Goal: Transaction & Acquisition: Subscribe to service/newsletter

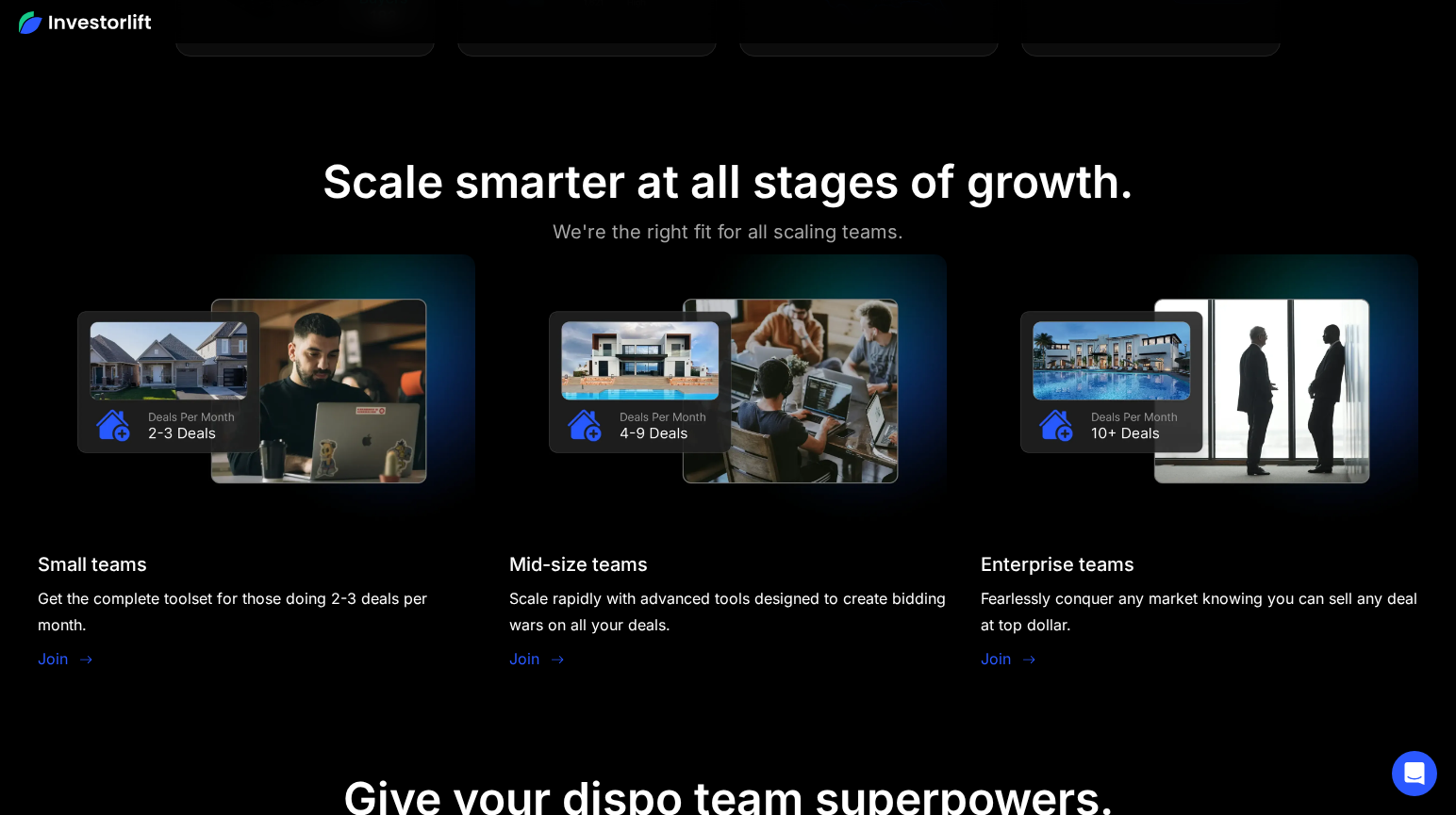
scroll to position [1608, 0]
click at [62, 660] on link "Join" at bounding box center [52, 657] width 30 height 22
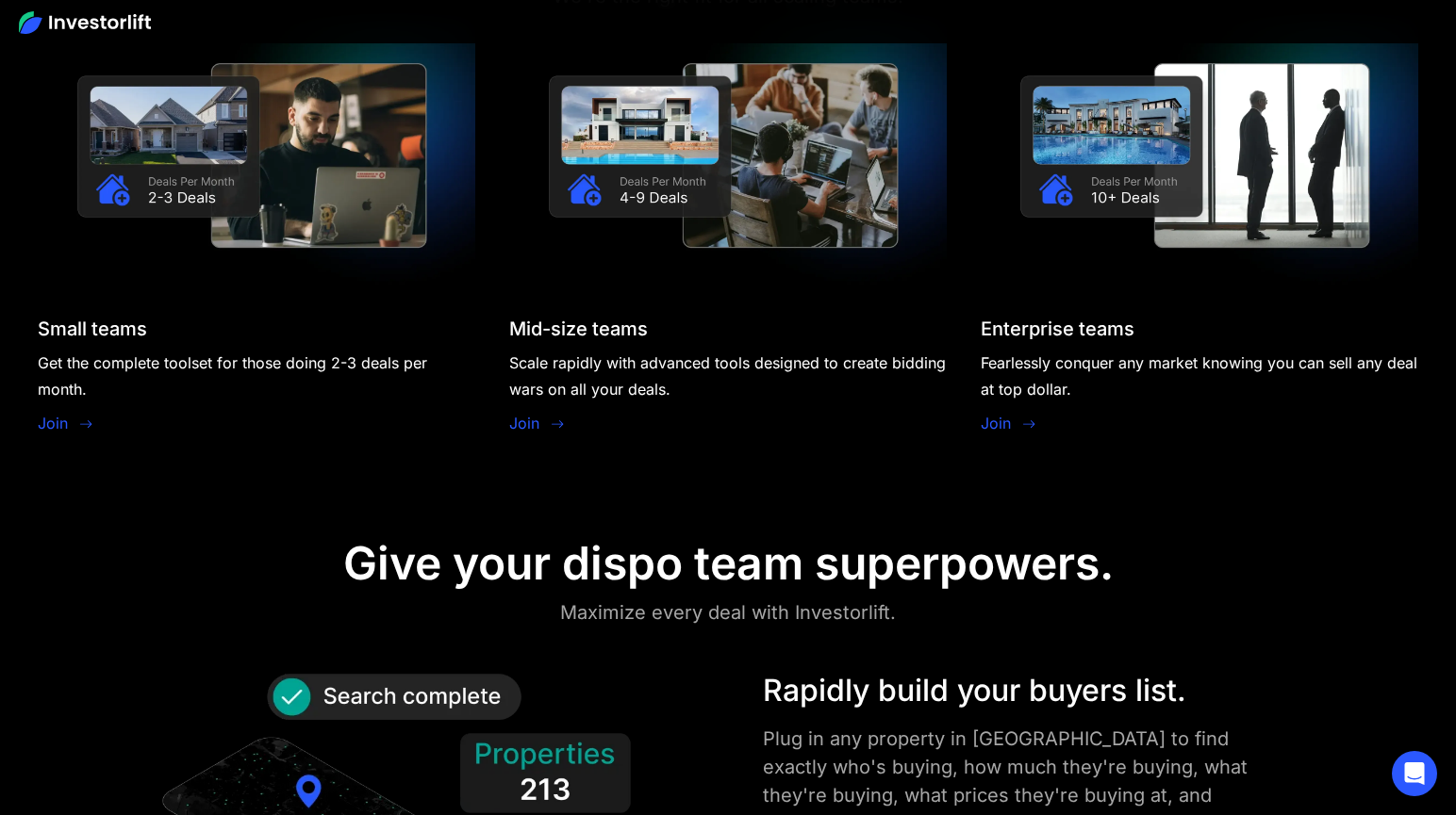
scroll to position [1942, 0]
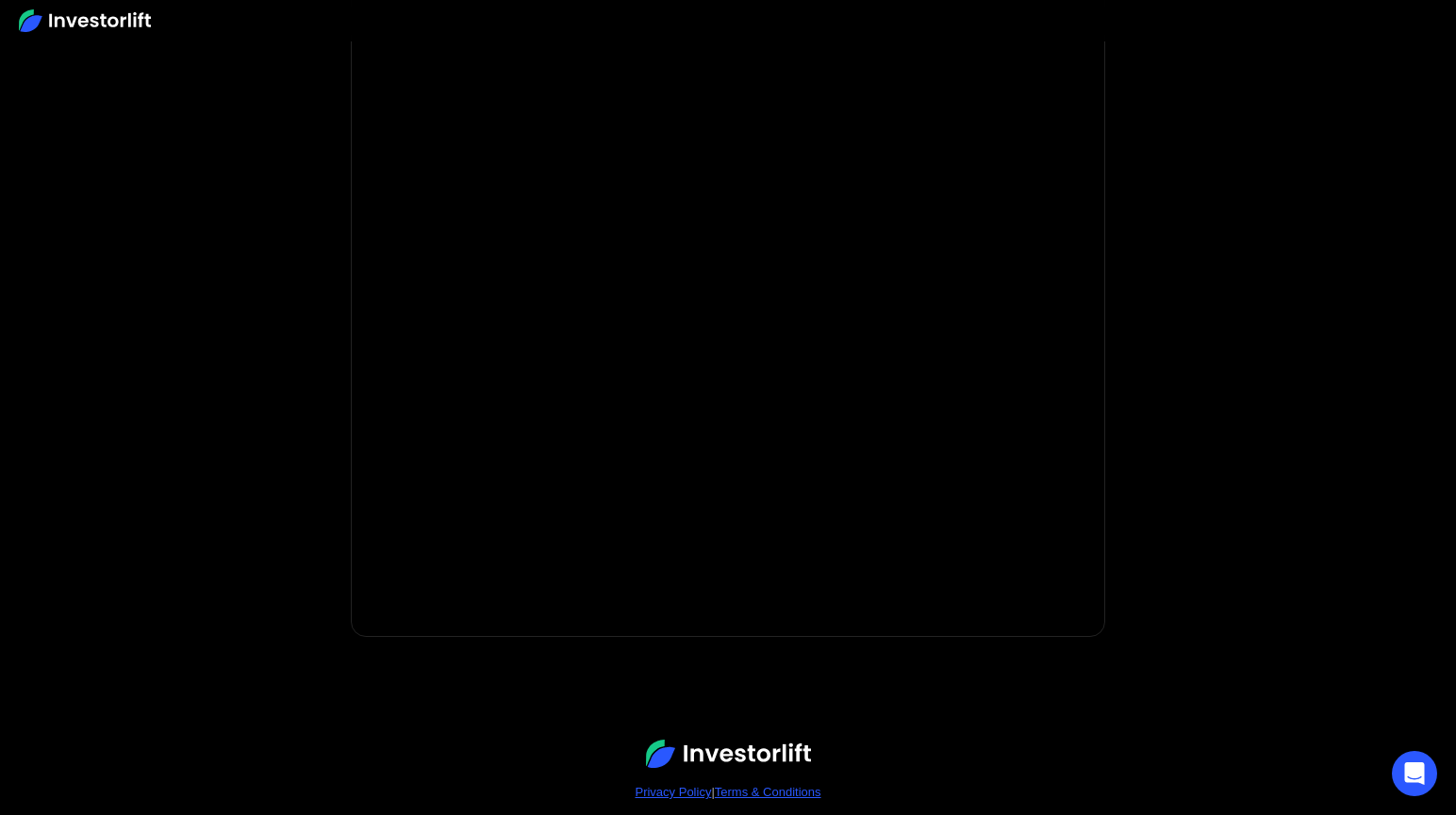
scroll to position [312, 0]
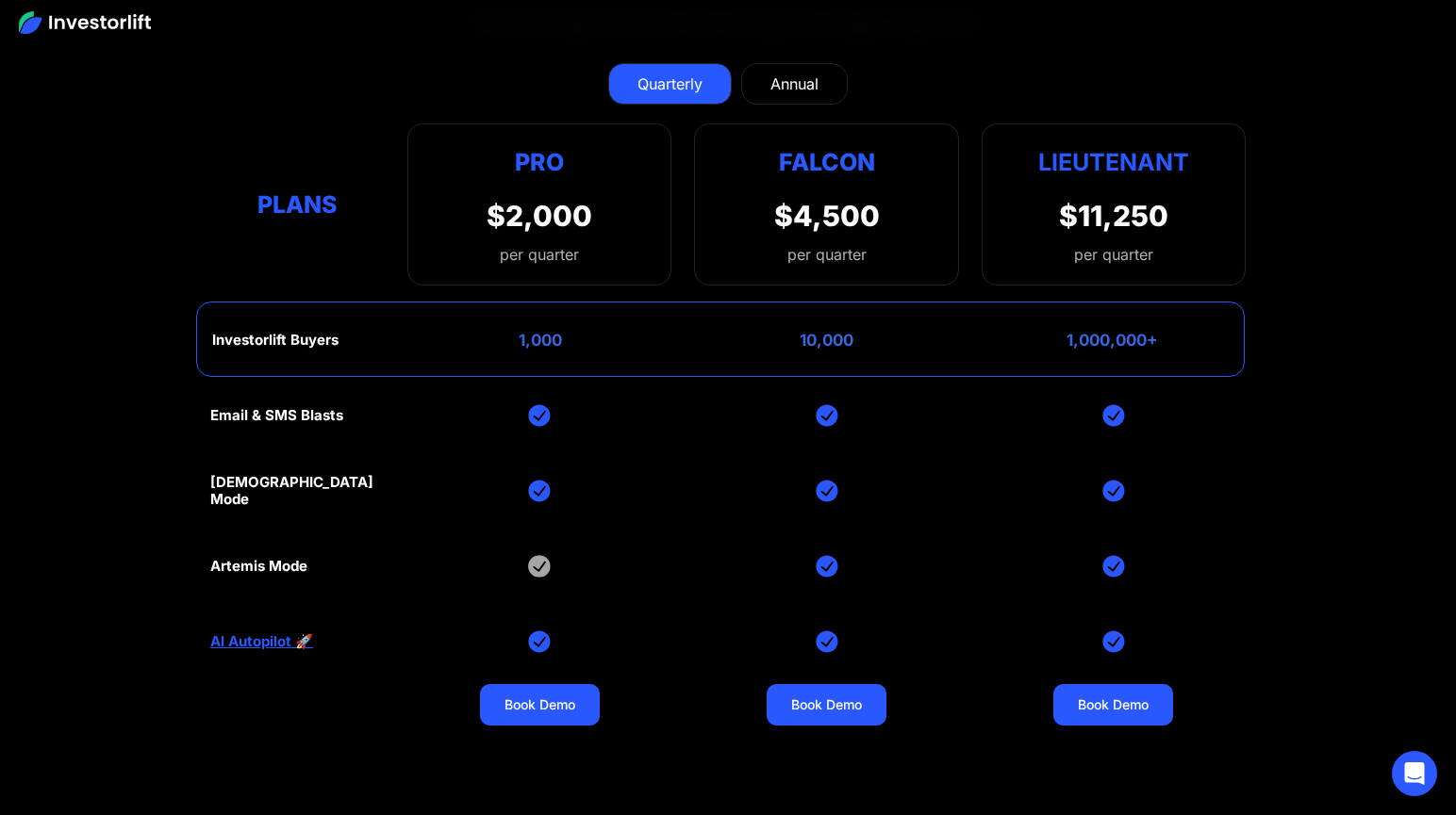
scroll to position [8637, 0]
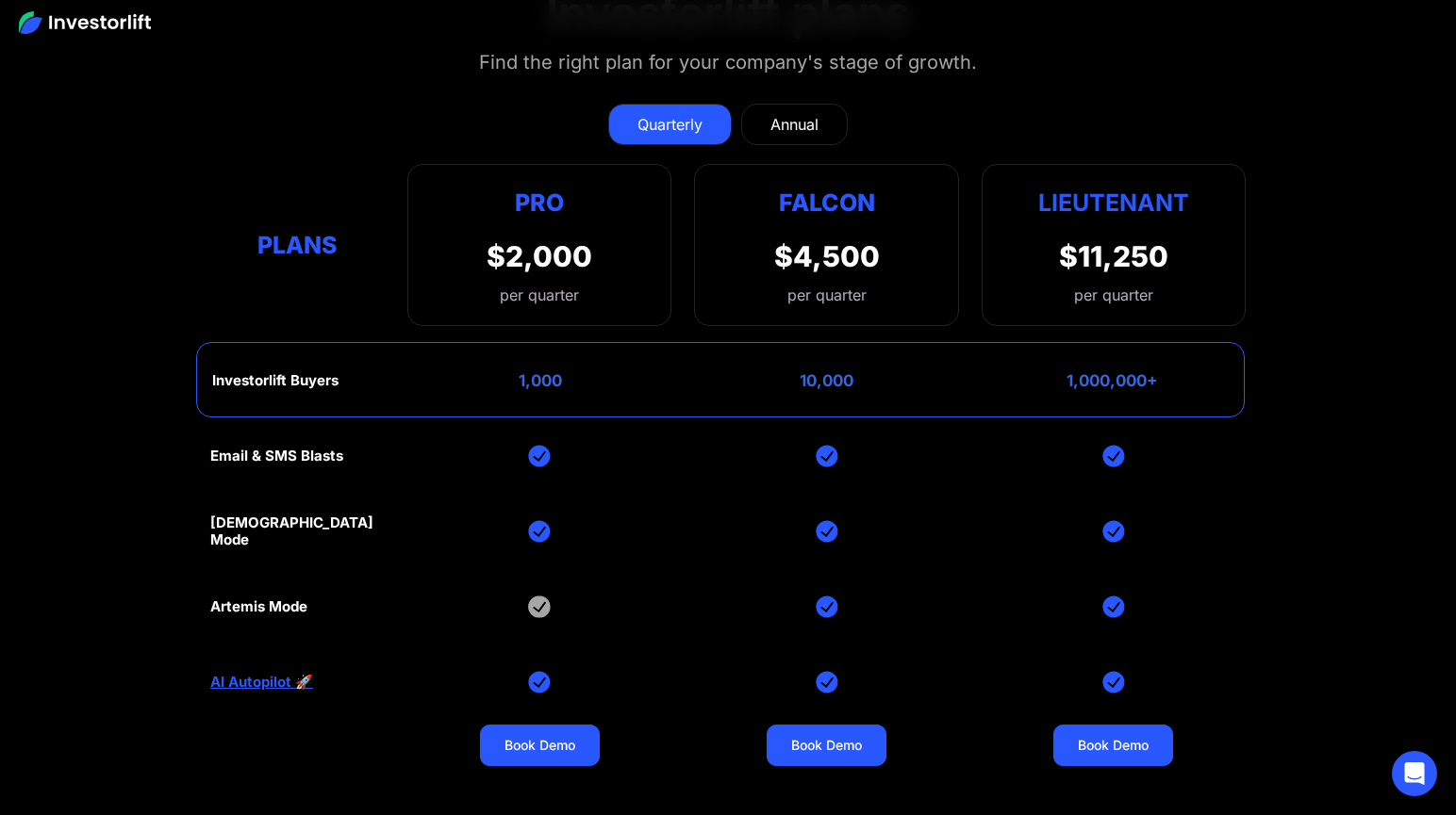
click at [812, 249] on div "$4,500" at bounding box center [826, 256] width 105 height 34
